Goal: Task Accomplishment & Management: Use online tool/utility

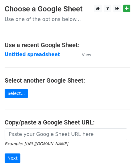
scroll to position [81, 0]
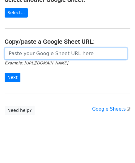
click at [24, 50] on input "url" at bounding box center [66, 54] width 122 height 12
paste input "https://docs.google.com/spreadsheets/d/12lbq5KTnBP57TfnftYsHDyBrzWbcSoYBeh-4Q_i…"
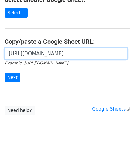
scroll to position [0, 125]
type input "https://docs.google.com/spreadsheets/d/12lbq5KTnBP57TfnftYsHDyBrzWbcSoYBeh-4Q_i…"
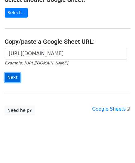
click at [15, 75] on input "Next" at bounding box center [13, 78] width 16 height 10
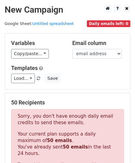
scroll to position [208, 0]
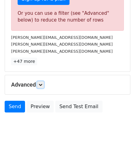
click at [42, 83] on icon at bounding box center [40, 85] width 4 height 4
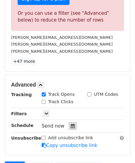
click at [71, 124] on icon at bounding box center [72, 126] width 4 height 4
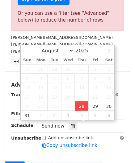
type input "[DATE] 12:00"
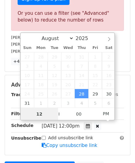
scroll to position [0, 0]
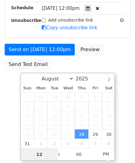
paste input "8"
type input "8"
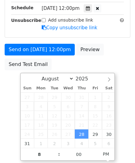
type input "[DATE] 20:00"
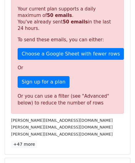
scroll to position [282, 0]
